Goal: Task Accomplishment & Management: Use online tool/utility

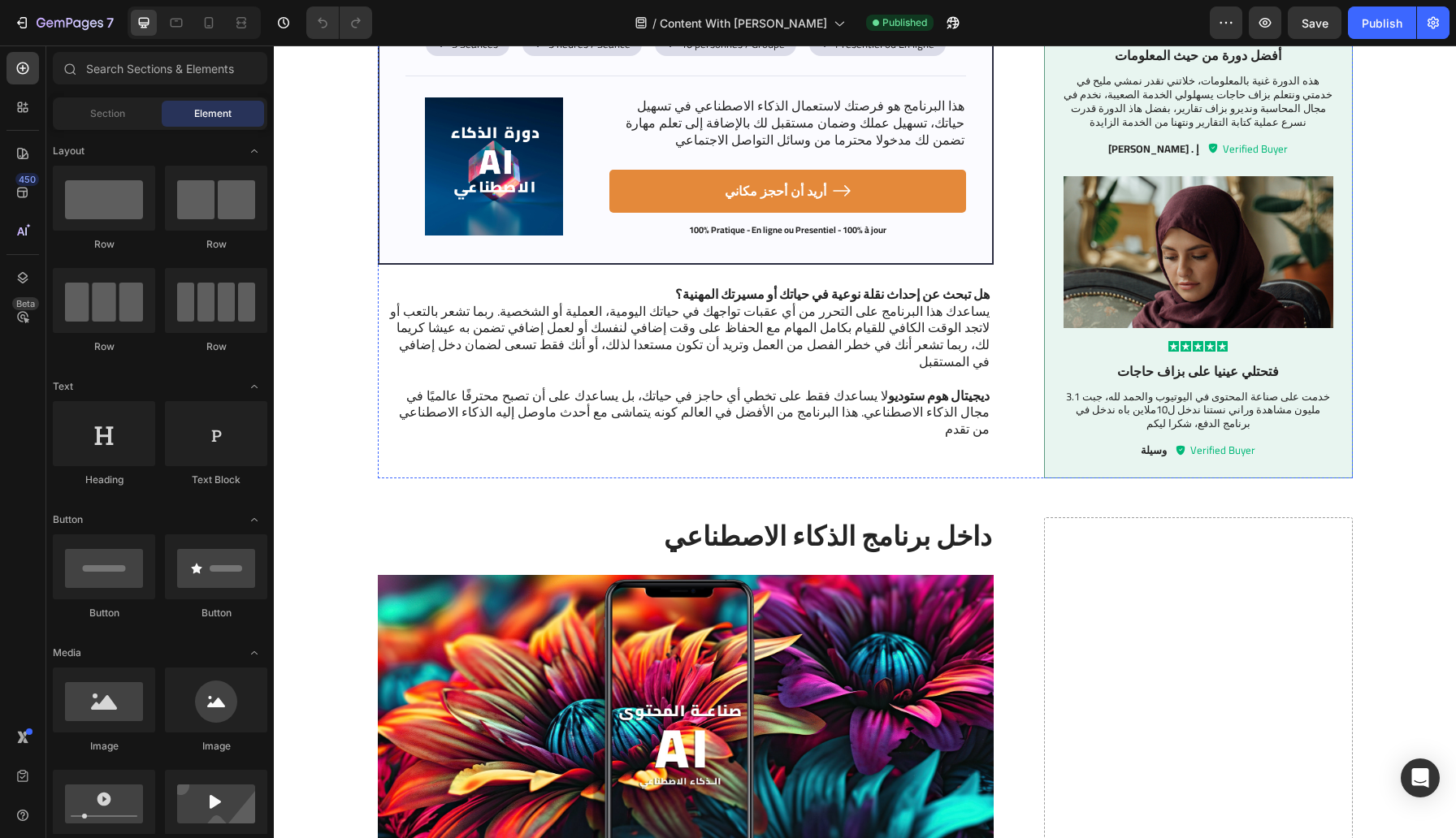
scroll to position [918, 0]
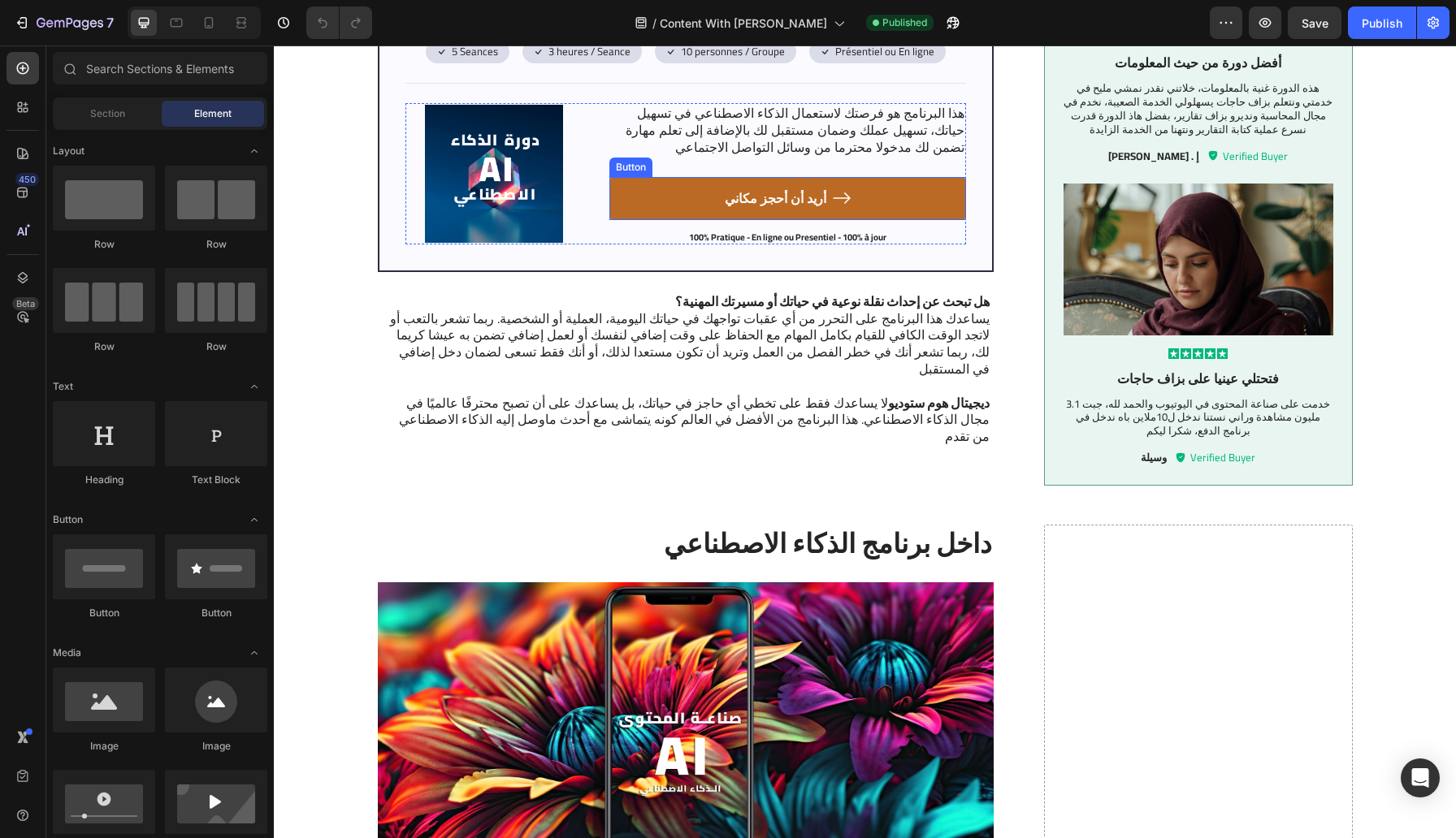
click at [638, 188] on link "أريد أن أحجز مكاني" at bounding box center [787, 198] width 356 height 43
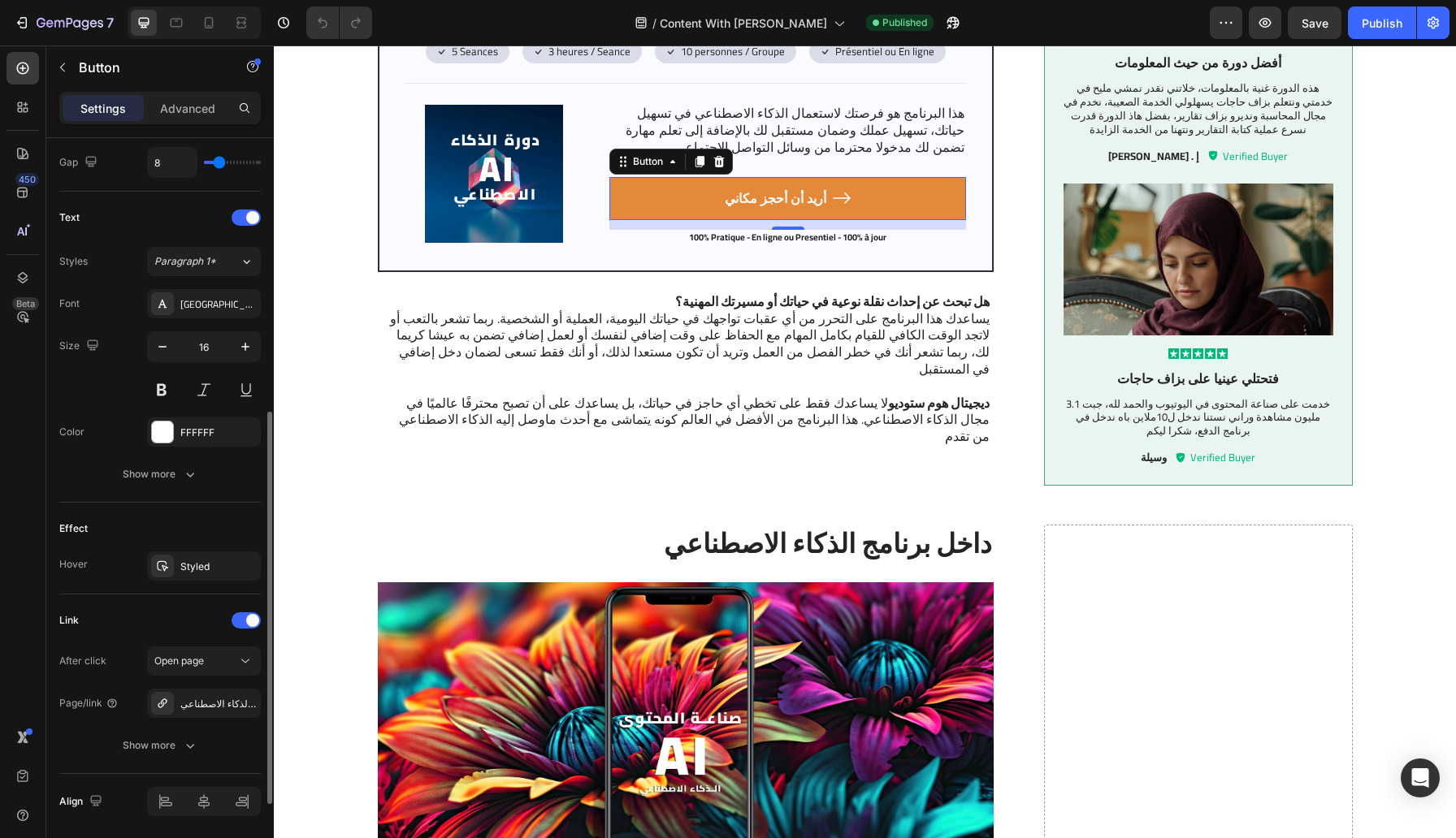
scroll to position [673, 0]
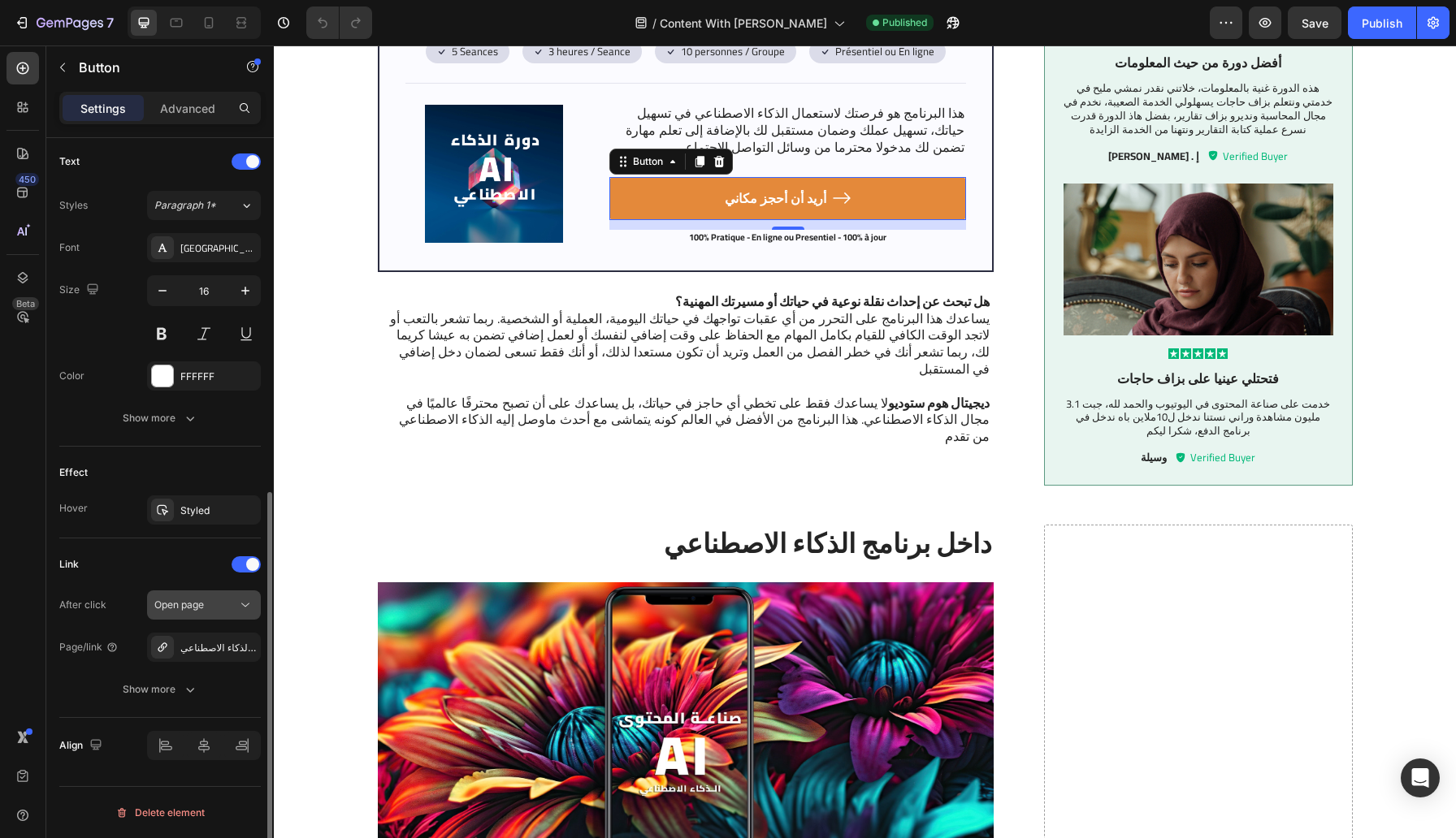
click at [183, 609] on span "Open page" at bounding box center [179, 605] width 50 height 12
click at [177, 604] on span "Open page" at bounding box center [179, 605] width 50 height 12
click at [162, 719] on div "Align" at bounding box center [160, 745] width 201 height 55
click at [162, 704] on div "Link After click Open page Page/link دورة صناعة المحتوى بالذكاء الاصطناعي Show …" at bounding box center [160, 628] width 201 height 180
click at [162, 688] on div "Show more" at bounding box center [160, 689] width 75 height 16
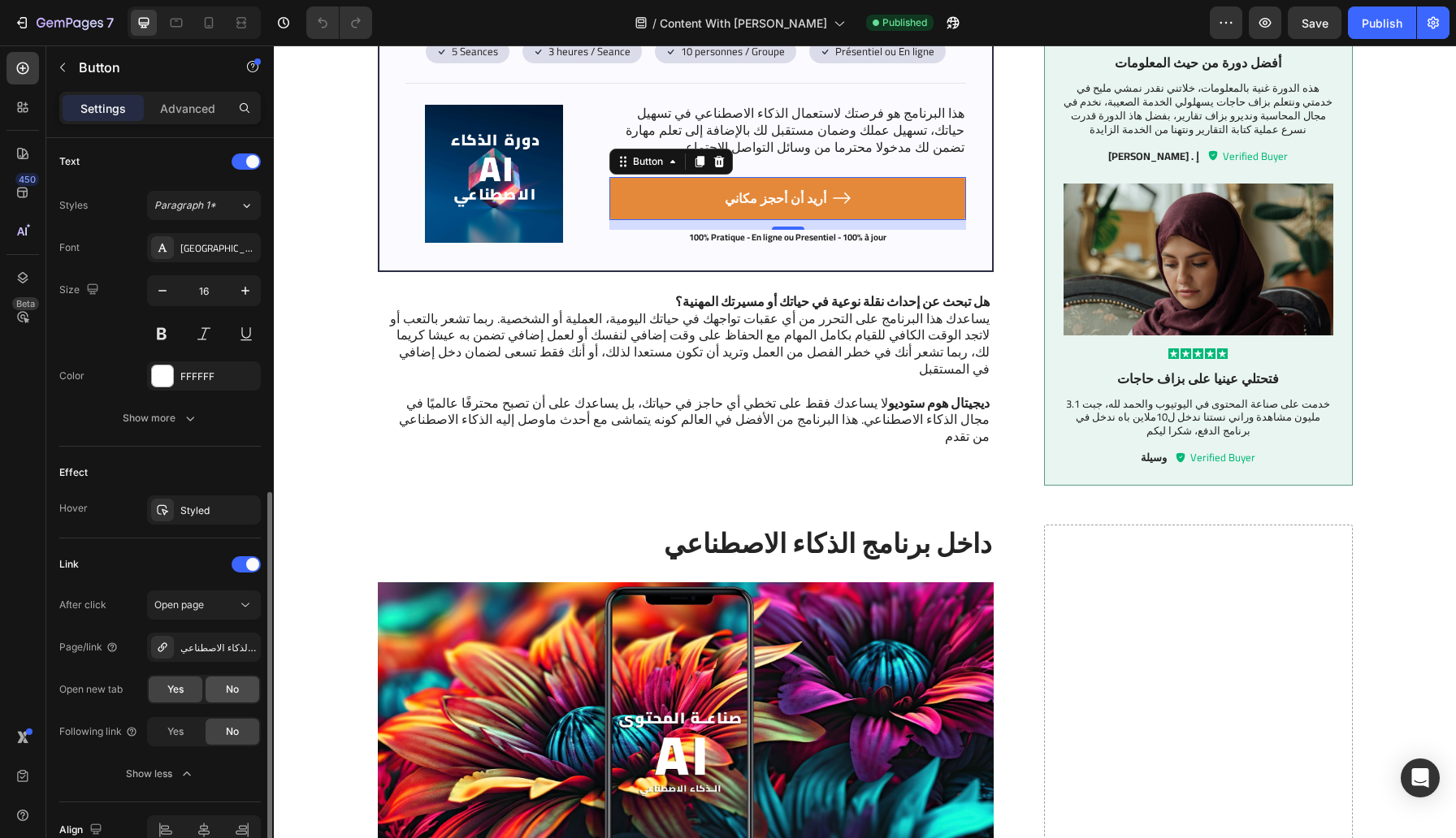
click at [229, 688] on span "No" at bounding box center [232, 689] width 13 height 15
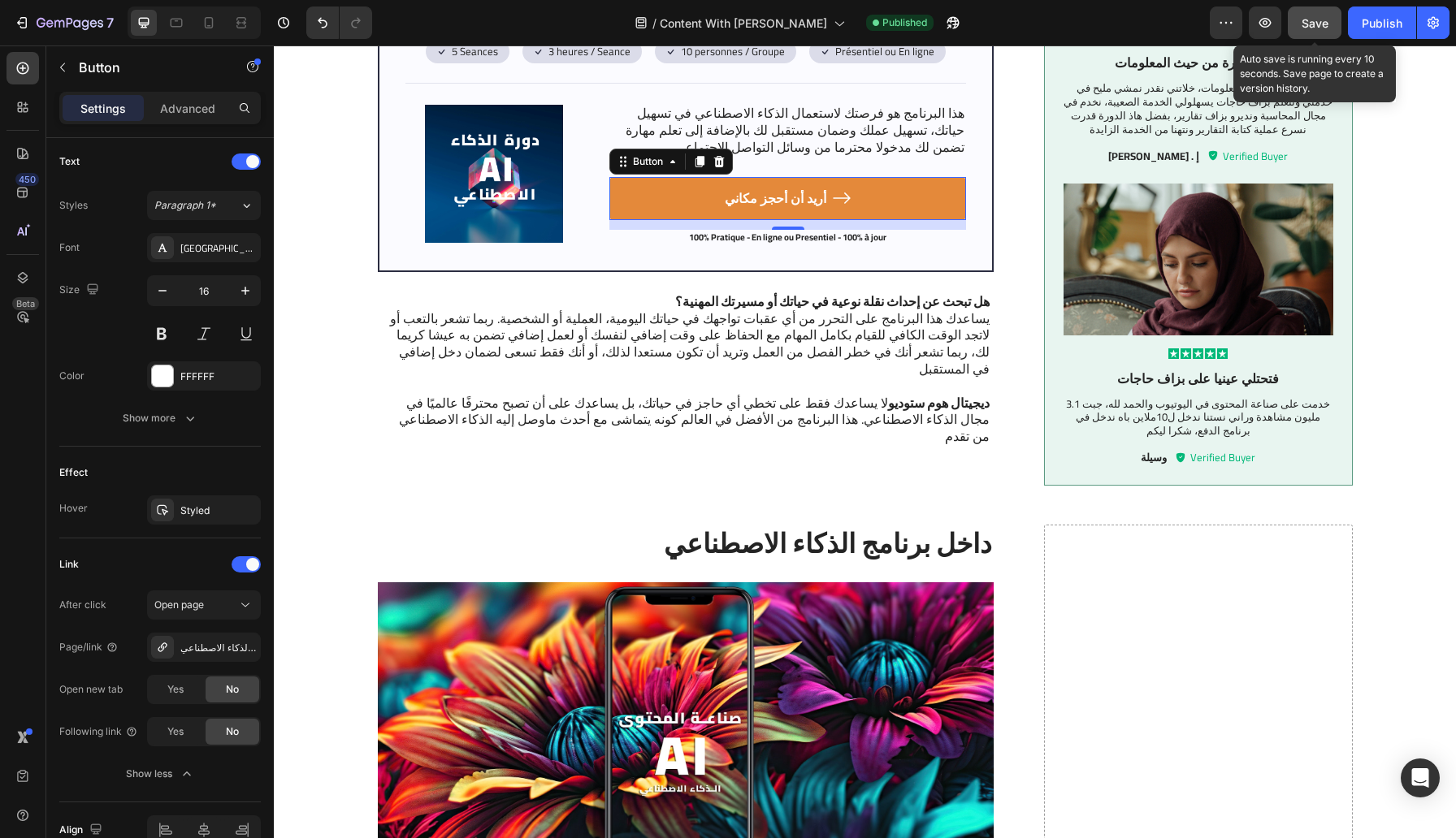
click at [1313, 16] on span "Save" at bounding box center [1315, 23] width 27 height 14
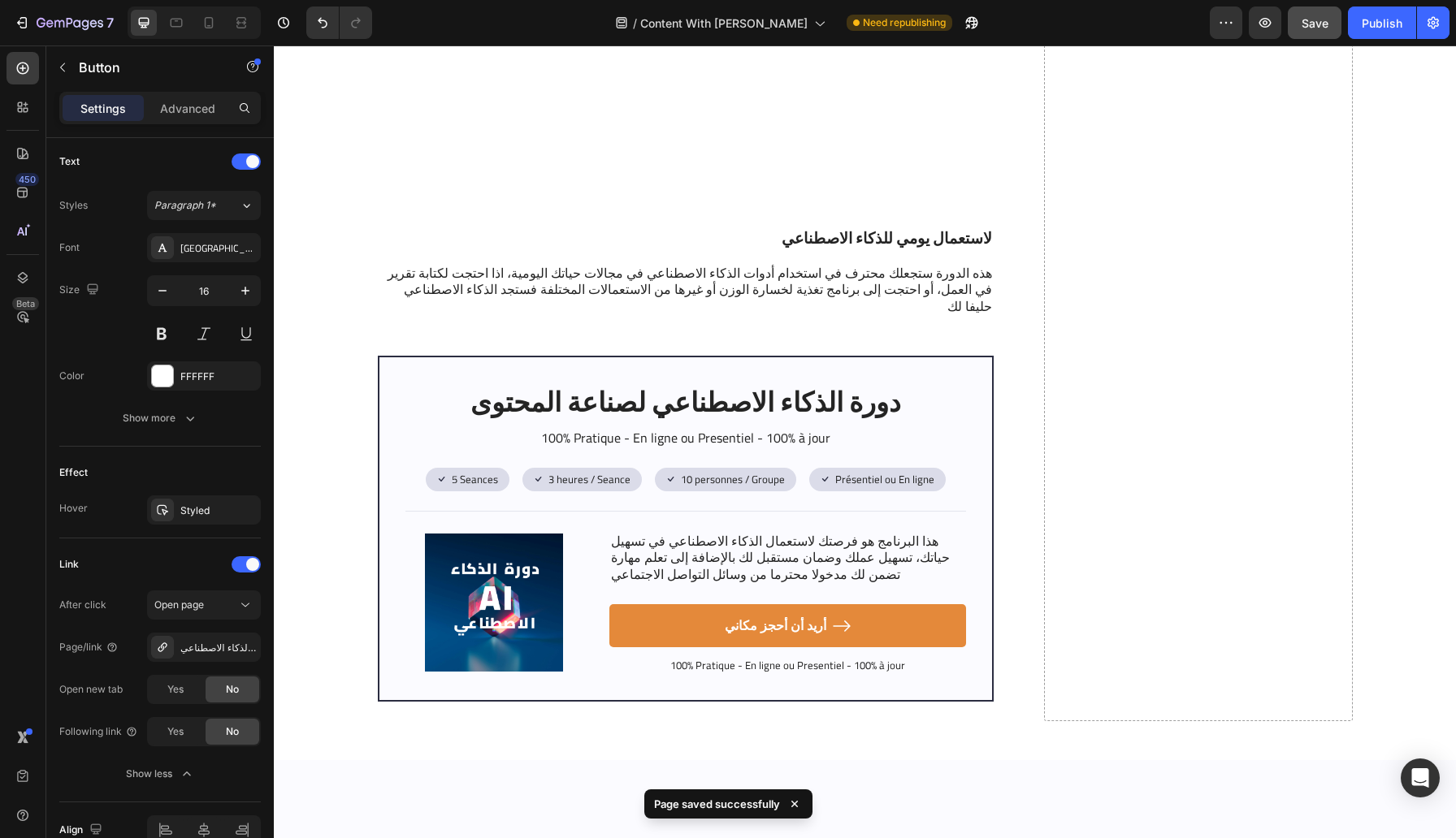
scroll to position [4098, 0]
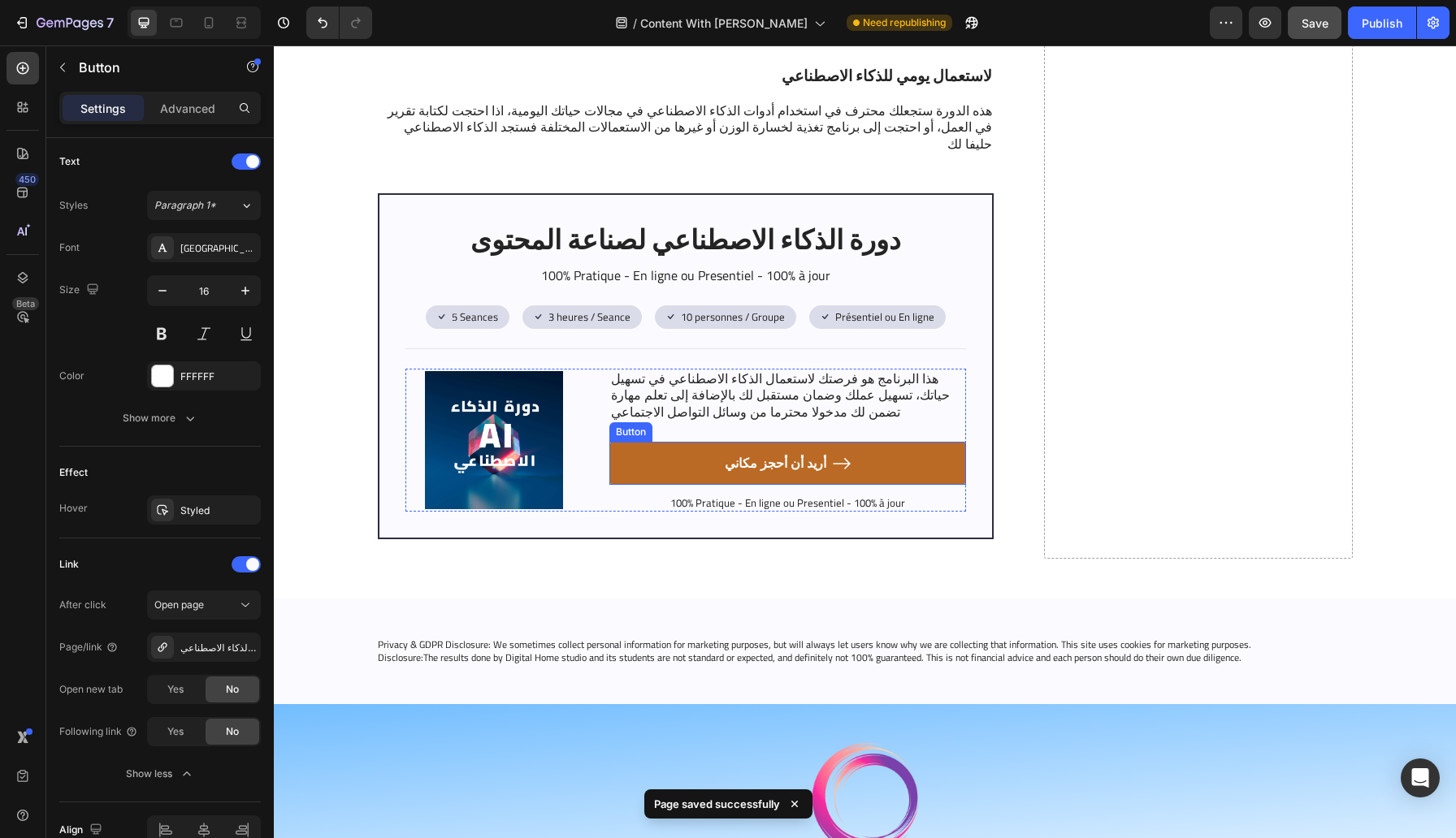
click at [735, 452] on link "أريد أن أحجز مكاني" at bounding box center [787, 464] width 356 height 43
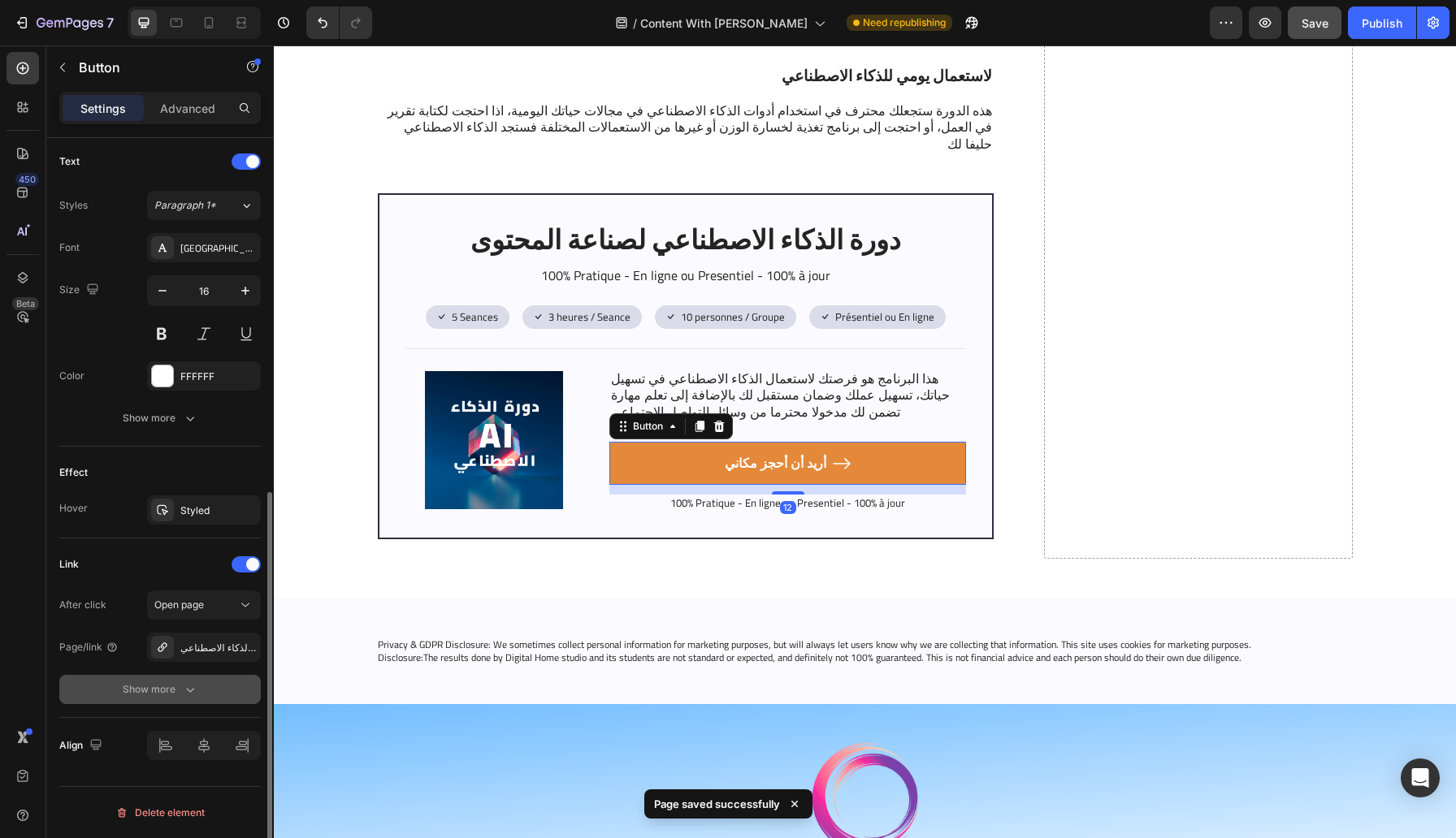
click at [165, 688] on div "Show more" at bounding box center [160, 689] width 75 height 16
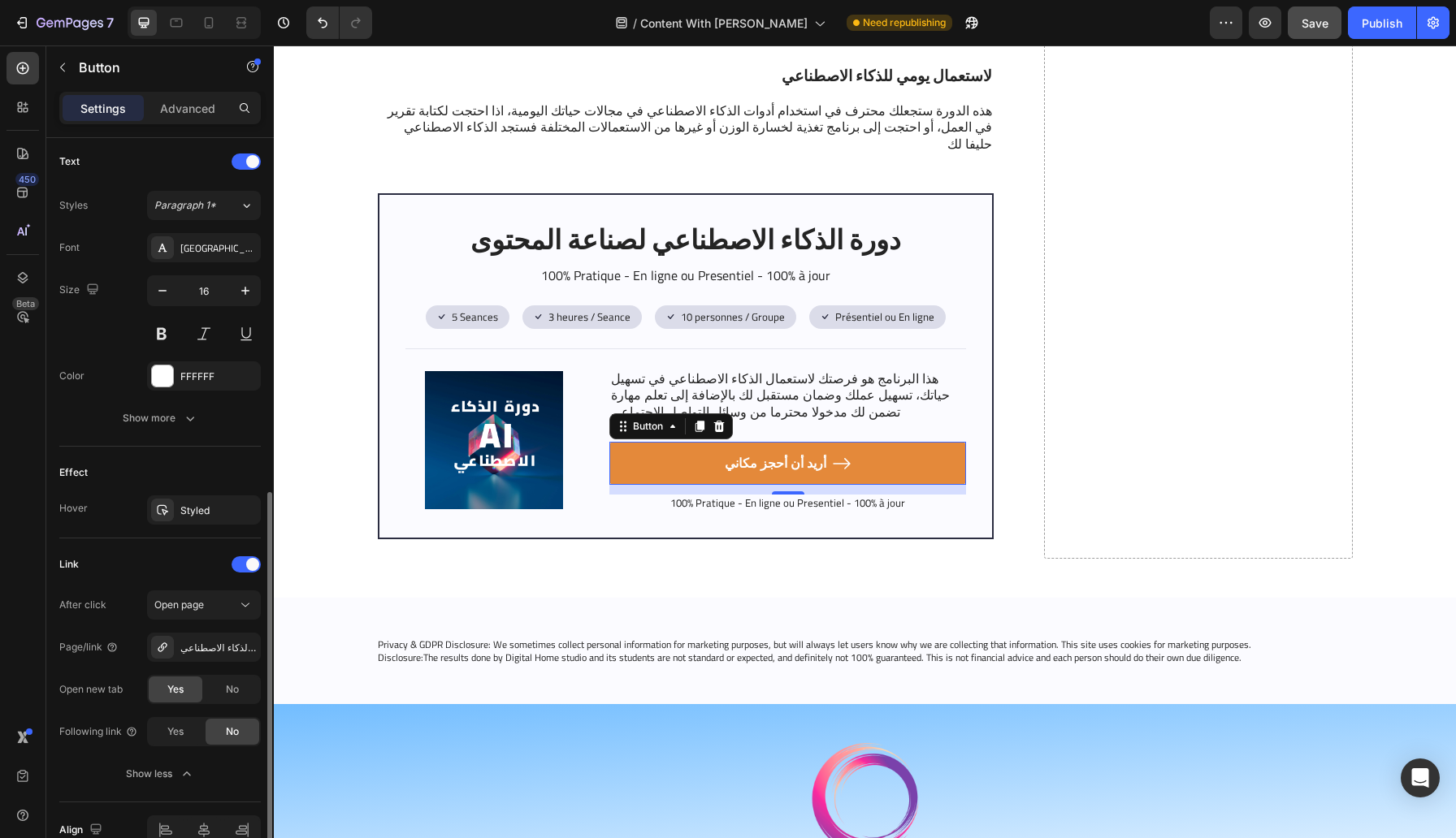
click at [232, 706] on div "After click Open page Page/link دورة صناعة المحتوى بالذكاء الاصطناعي Open new t…" at bounding box center [160, 689] width 201 height 198
click at [232, 701] on div "No" at bounding box center [232, 689] width 54 height 26
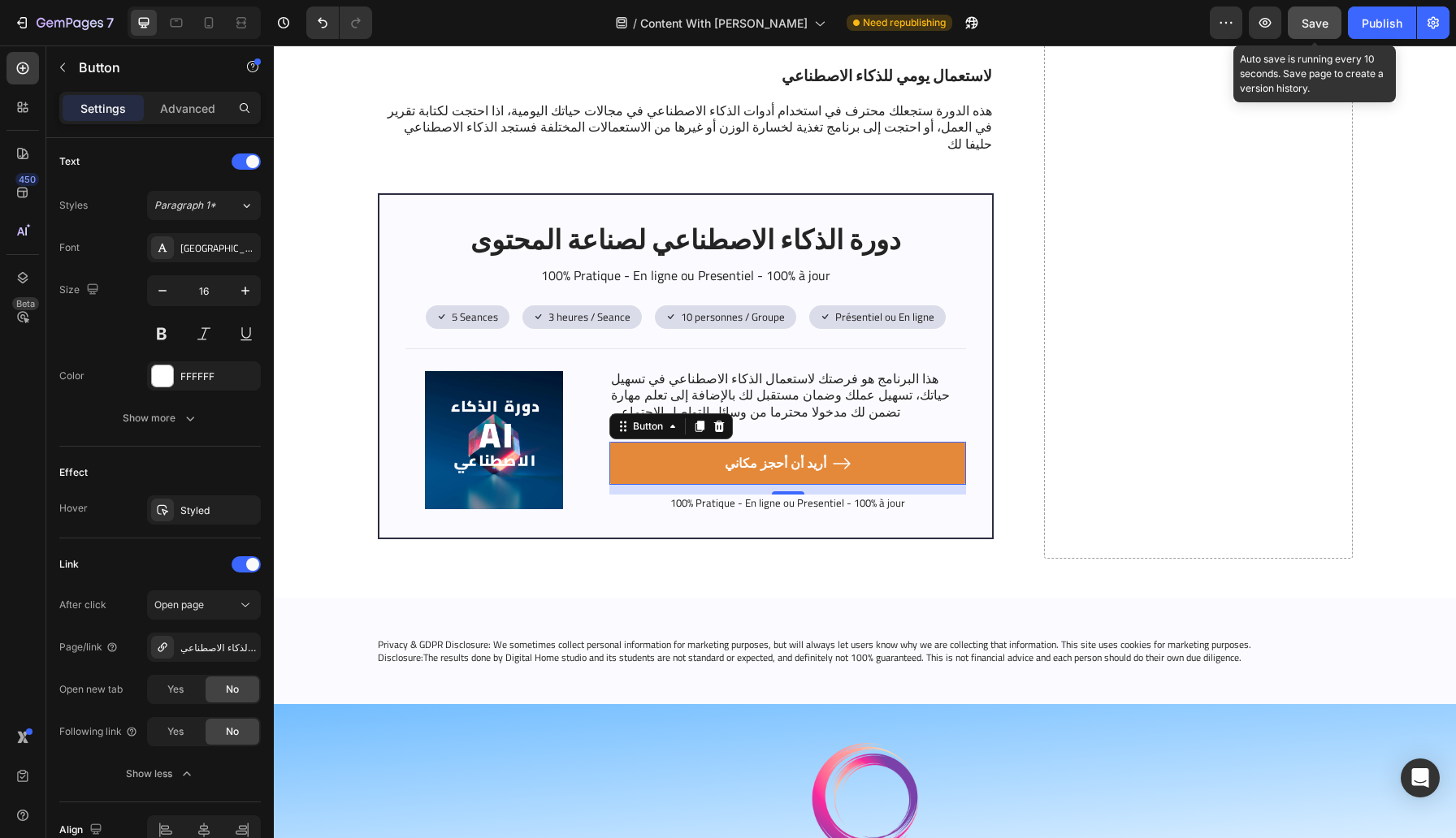
click at [1295, 21] on button "Save" at bounding box center [1314, 23] width 54 height 33
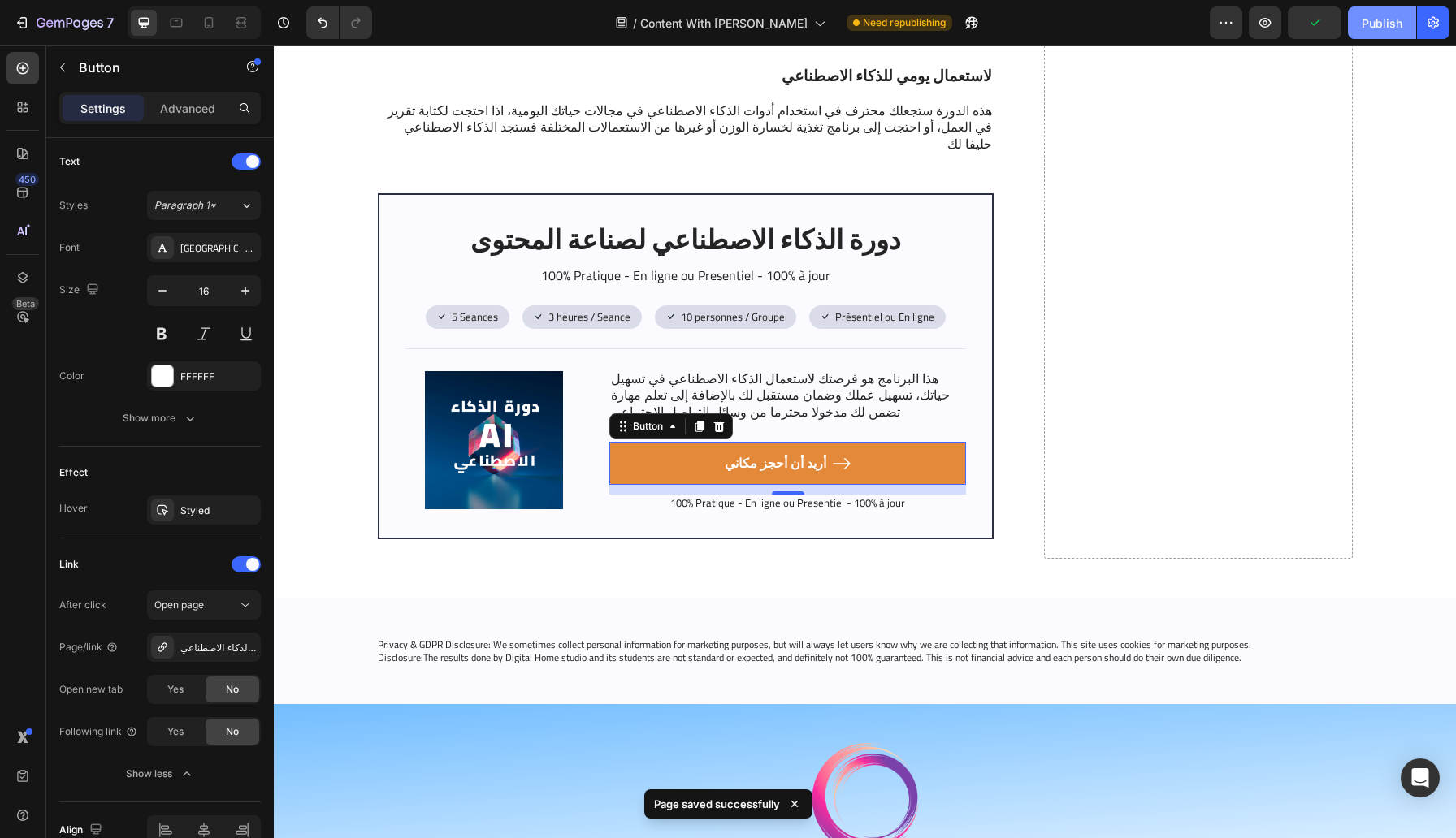
click at [1393, 24] on div "Publish" at bounding box center [1382, 24] width 40 height 17
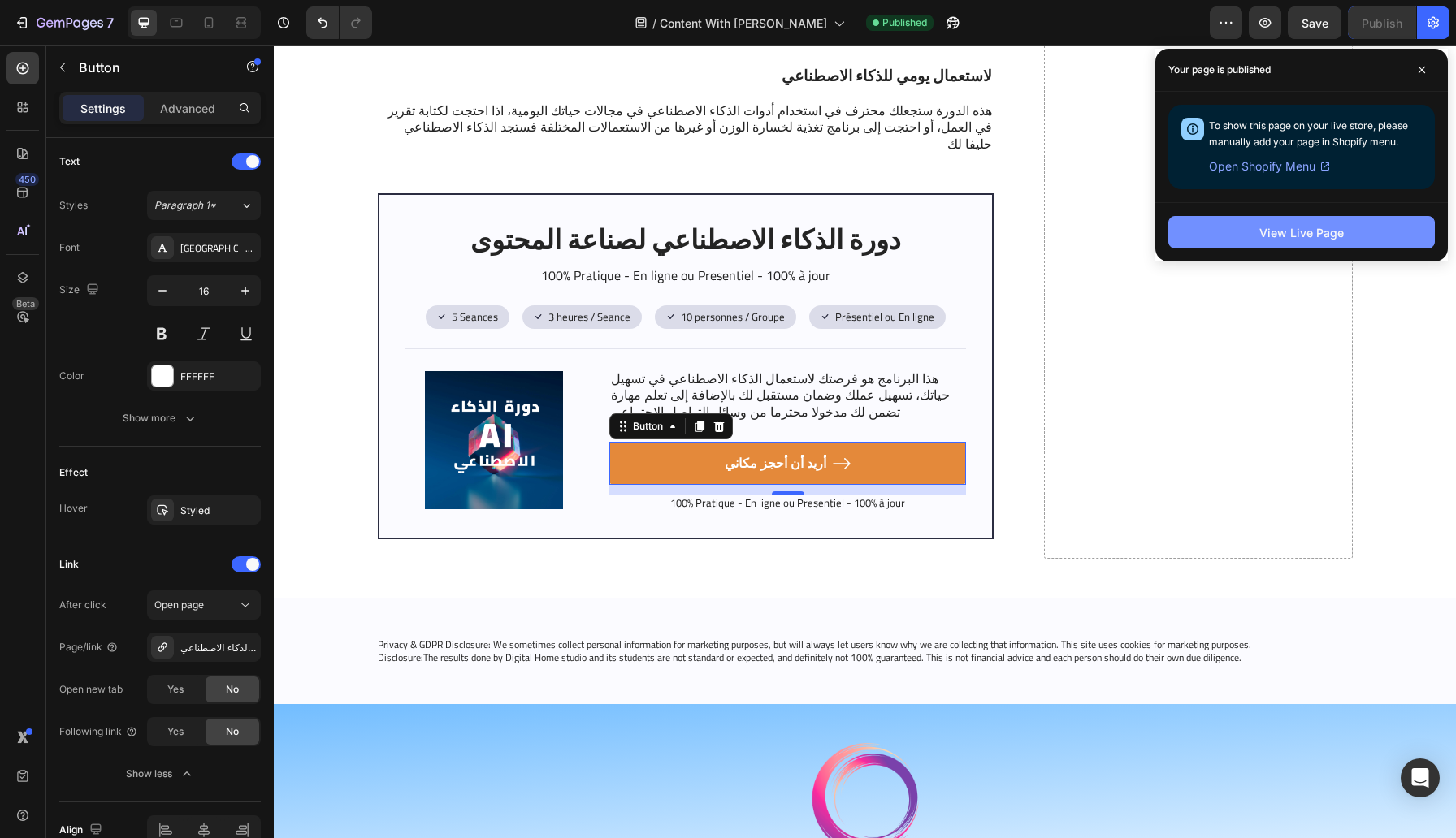
click at [1211, 238] on button "View Live Page" at bounding box center [1301, 232] width 266 height 33
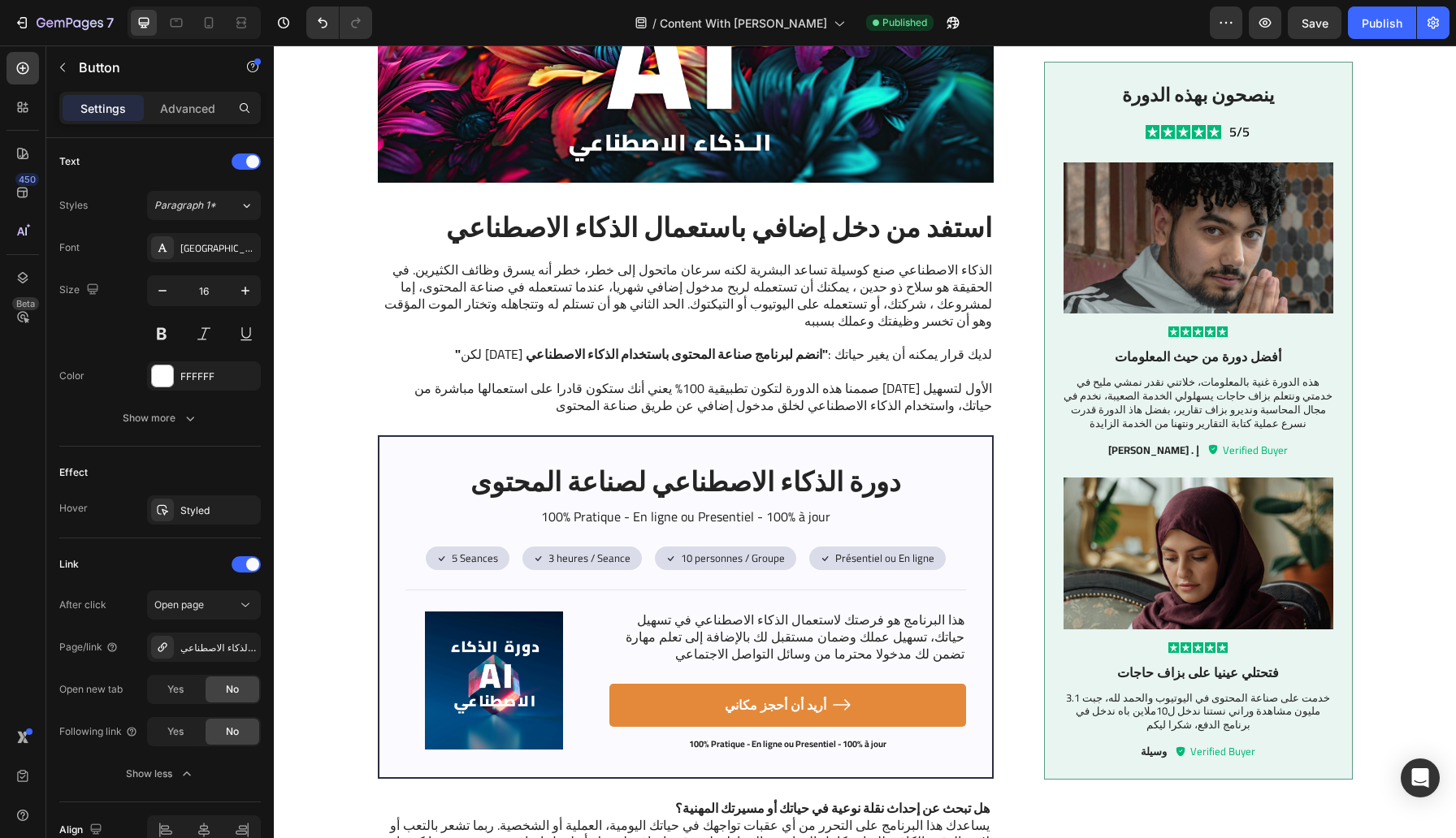
scroll to position [0, 0]
